Goal: Use online tool/utility

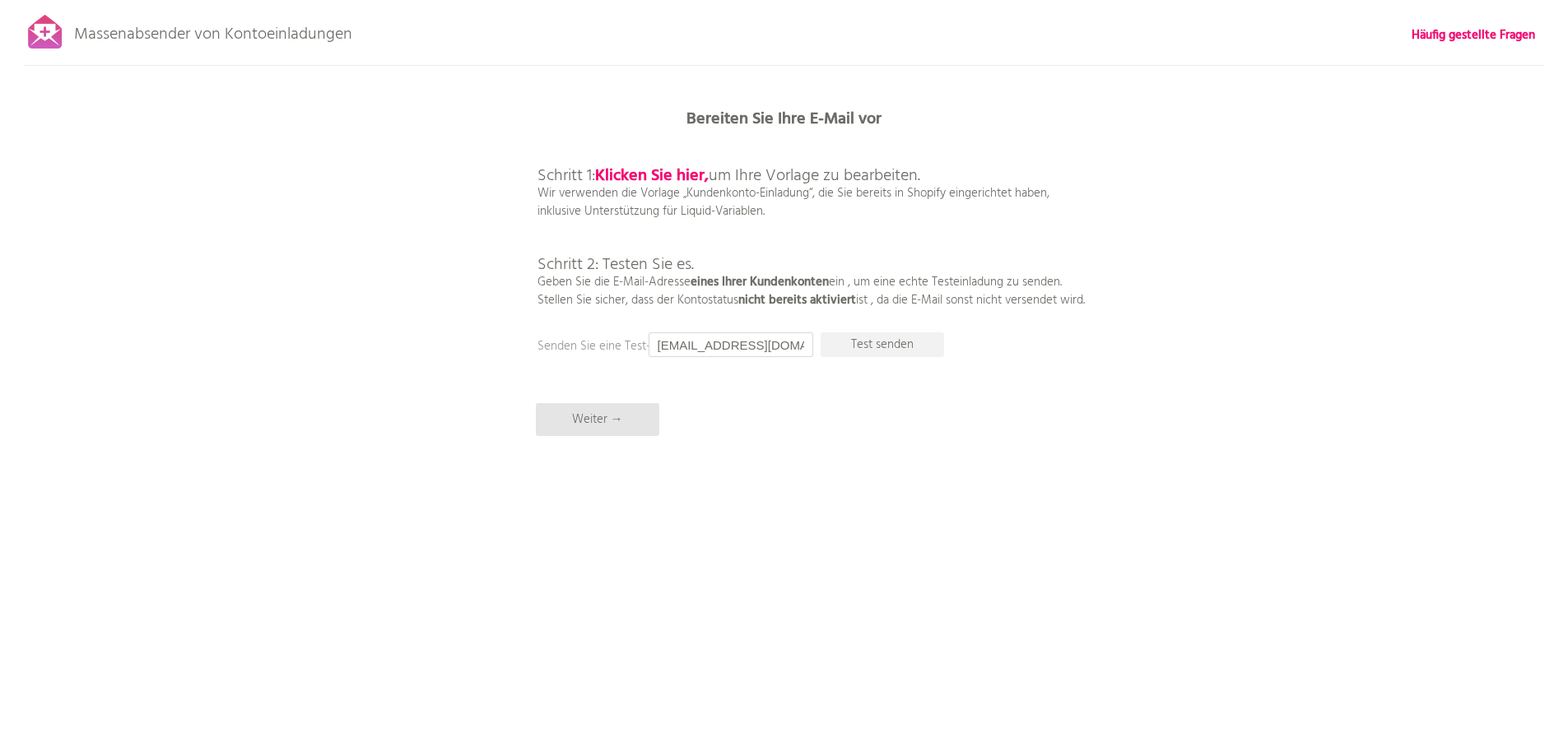
click at [722, 347] on input "[EMAIL_ADDRESS][DOMAIN_NAME]" at bounding box center [731, 345] width 164 height 25
type input "[EMAIL_ADDRESS][DOMAIN_NAME]"
click at [868, 355] on p "Test senden" at bounding box center [883, 345] width 124 height 25
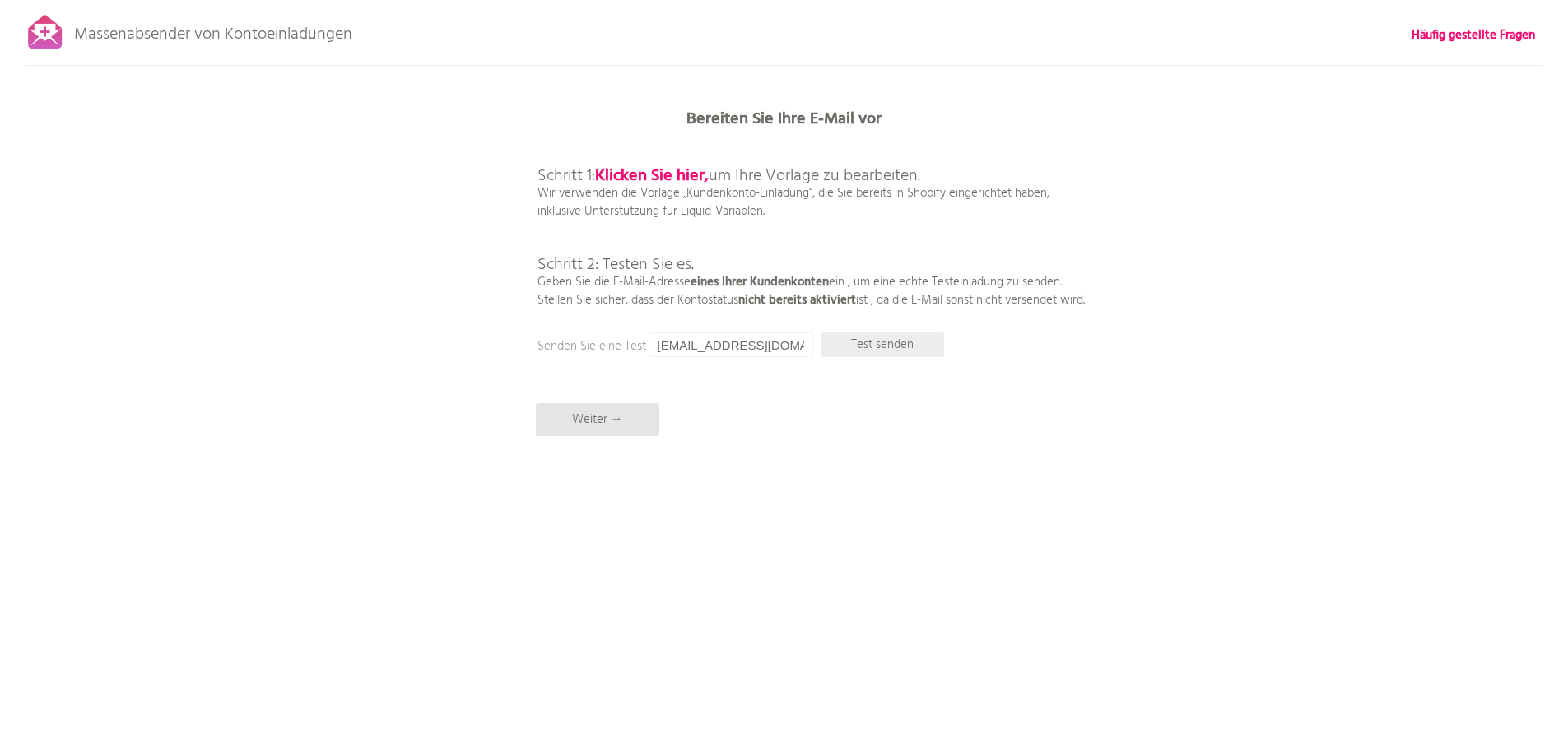
click at [863, 343] on font "Test senden" at bounding box center [883, 345] width 63 height 19
click at [776, 347] on input "jonas.r@mi-marketing.de" at bounding box center [731, 345] width 164 height 25
click at [945, 239] on p "Schritt 1: Klicken Sie hier, um Ihre Vorlage zu bearbeiten. Wir verwenden die V…" at bounding box center [812, 220] width 547 height 178
